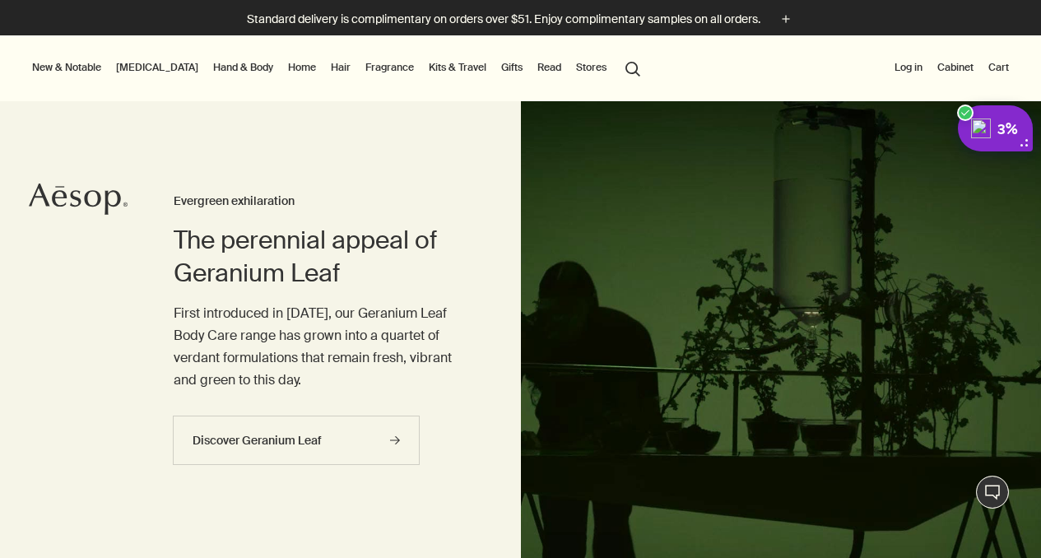
click at [327, 72] on link "Hair" at bounding box center [340, 68] width 26 height 20
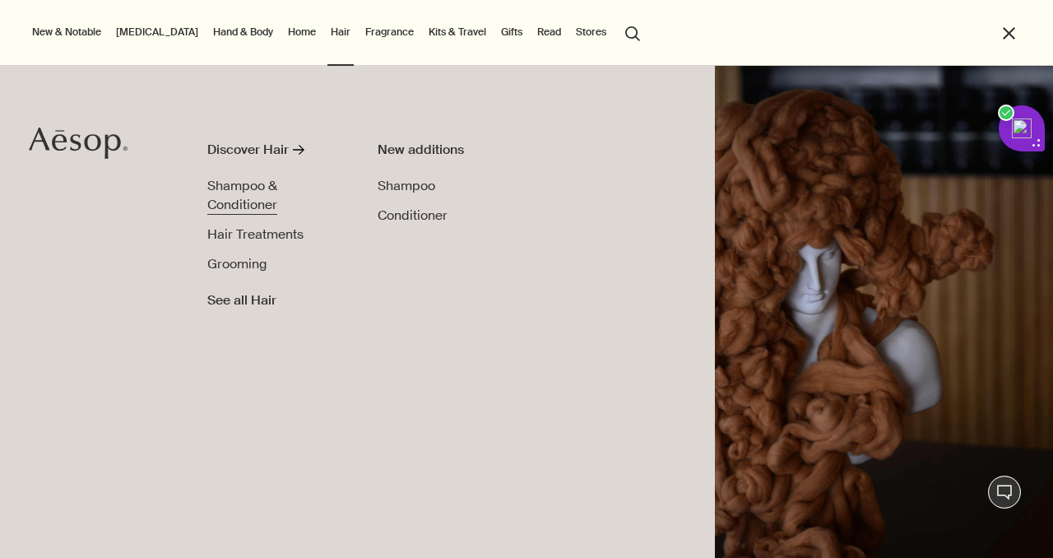
click at [252, 190] on span "Shampoo & Conditioner" at bounding box center [242, 195] width 70 height 37
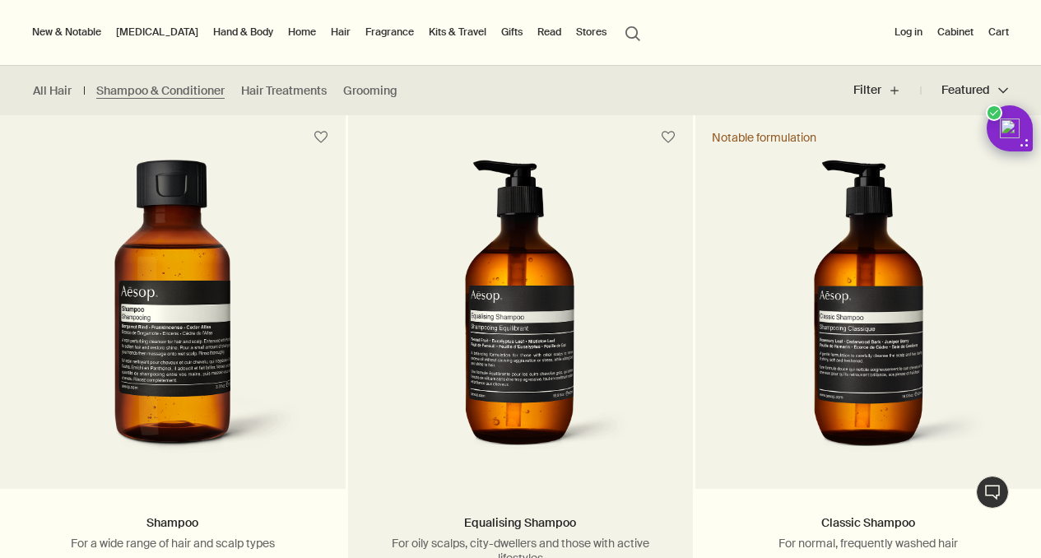
scroll to position [399, 0]
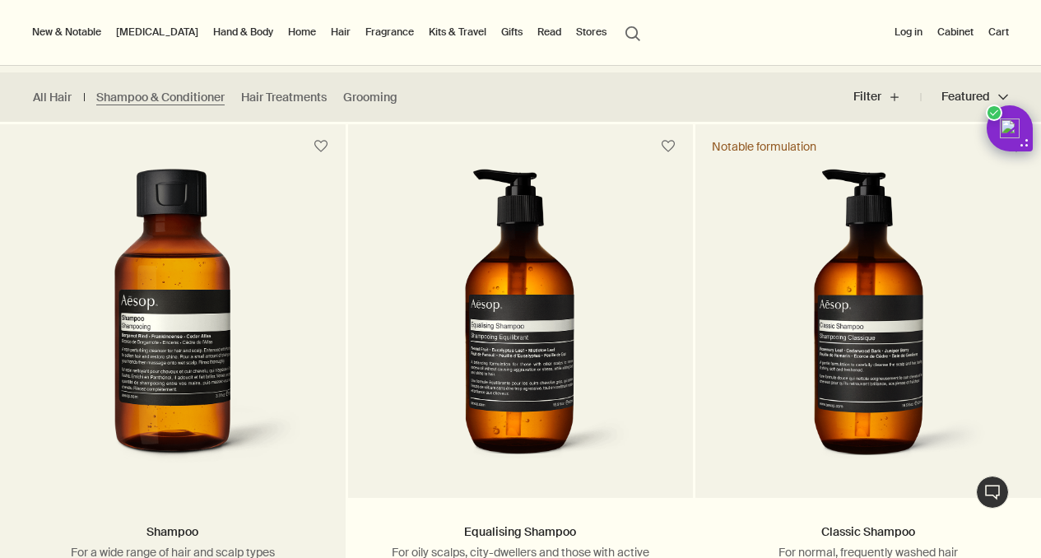
click at [221, 336] on img at bounding box center [172, 321] width 264 height 304
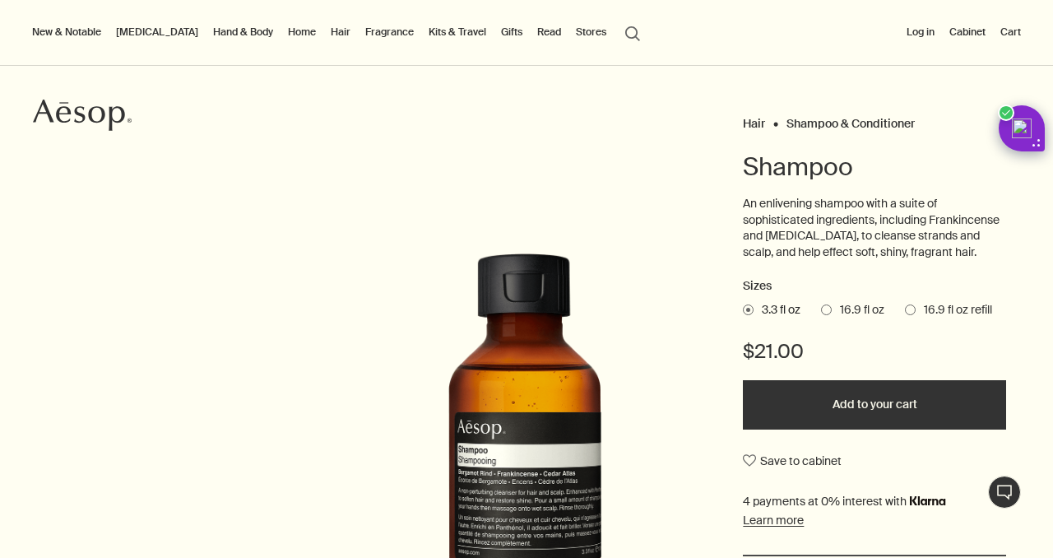
scroll to position [86, 0]
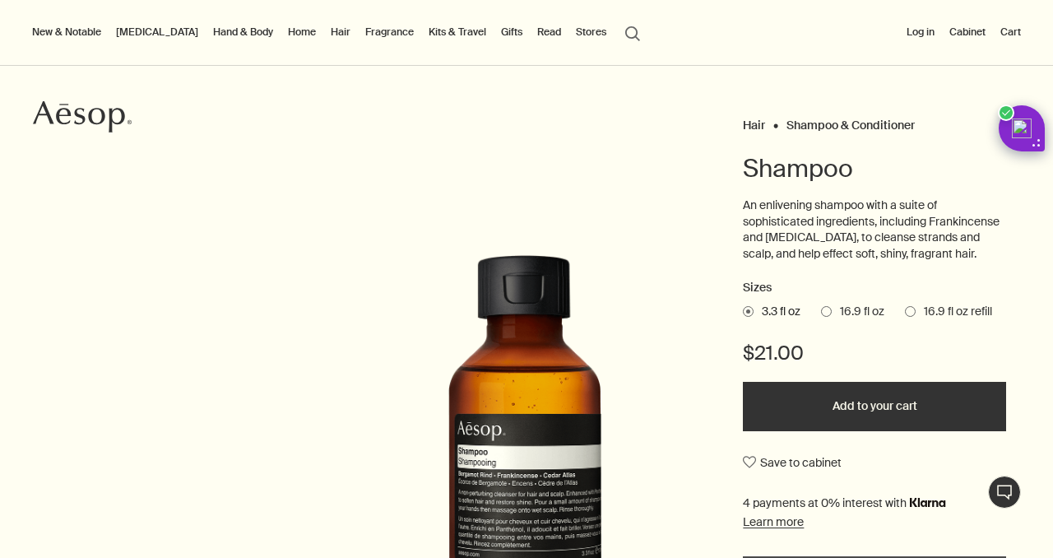
click at [832, 320] on span "16.9 fl oz" at bounding box center [858, 312] width 53 height 16
click at [821, 314] on input "16.9 fl oz" at bounding box center [821, 309] width 0 height 11
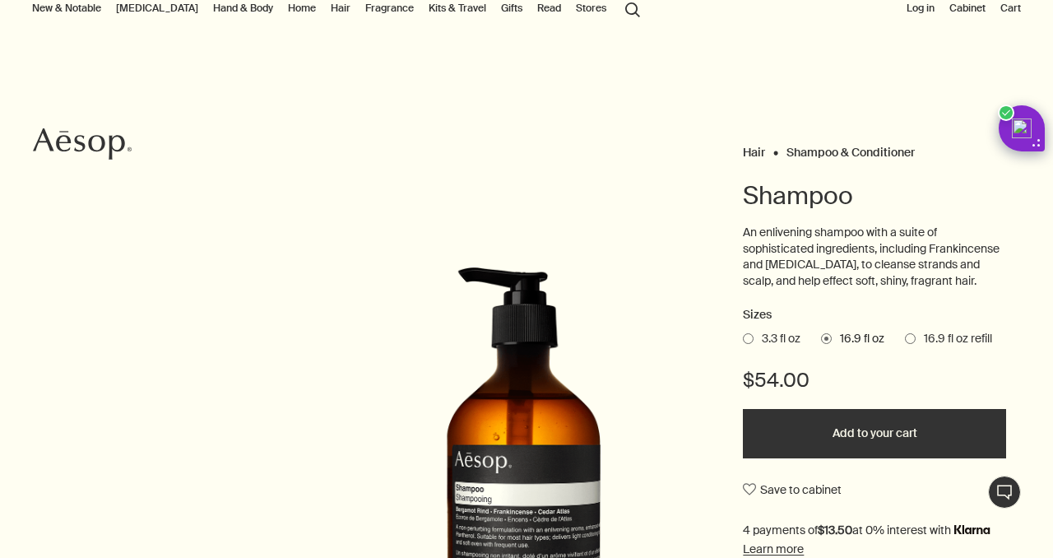
scroll to position [0, 0]
